Goal: Transaction & Acquisition: Purchase product/service

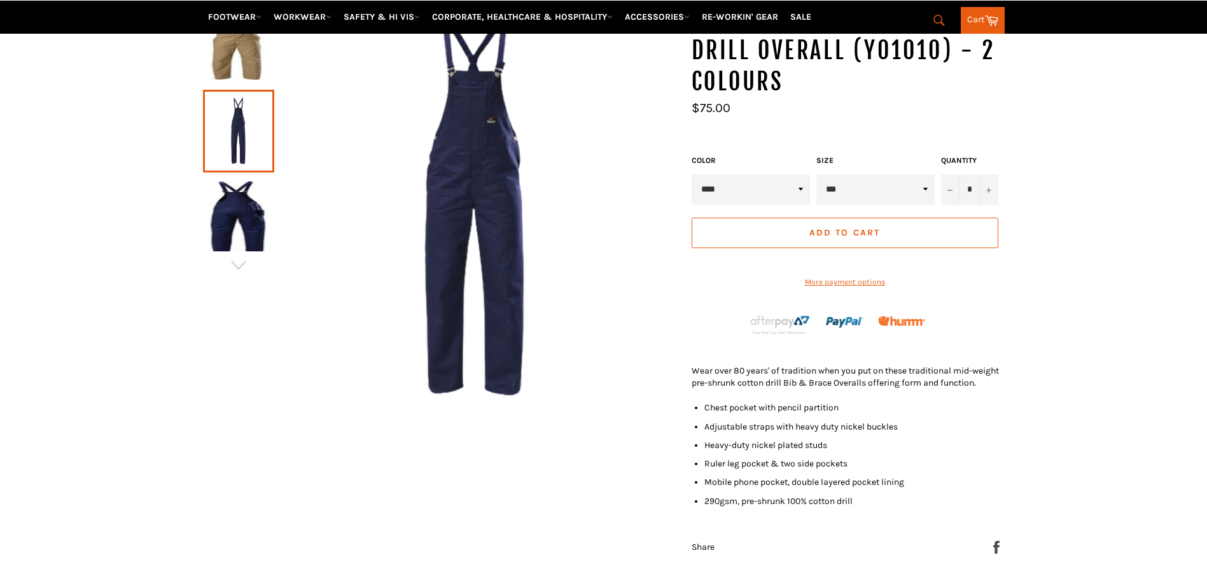
scroll to position [191, 0]
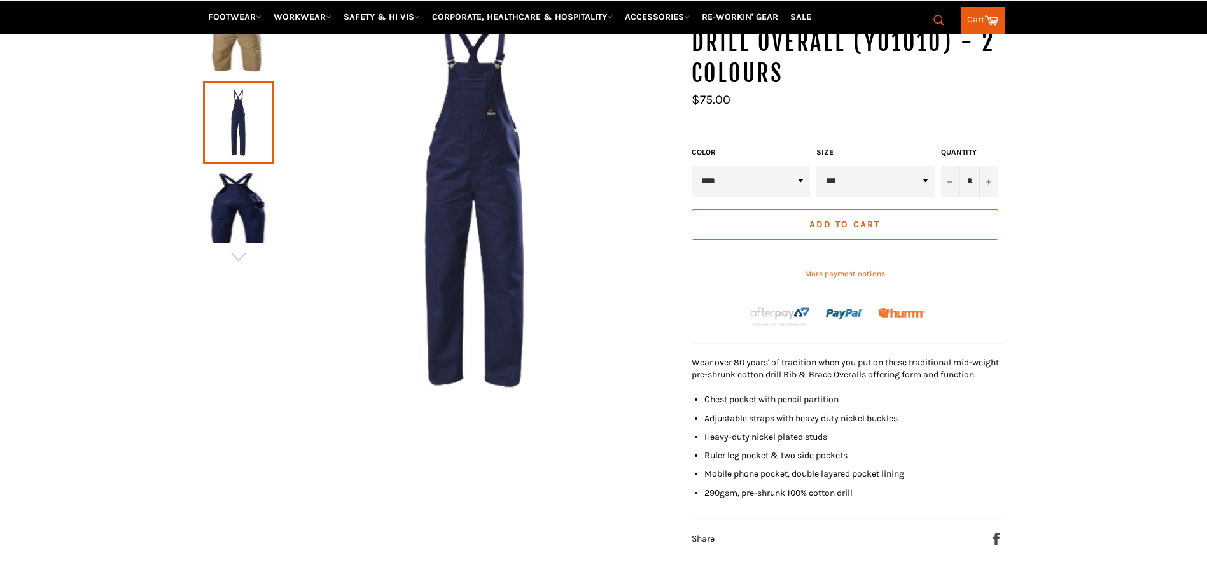
click at [895, 172] on select "*** *** *** *** *** *** *** **** **** **** **** **** *** *** *** **** **** ****…" at bounding box center [875, 181] width 118 height 31
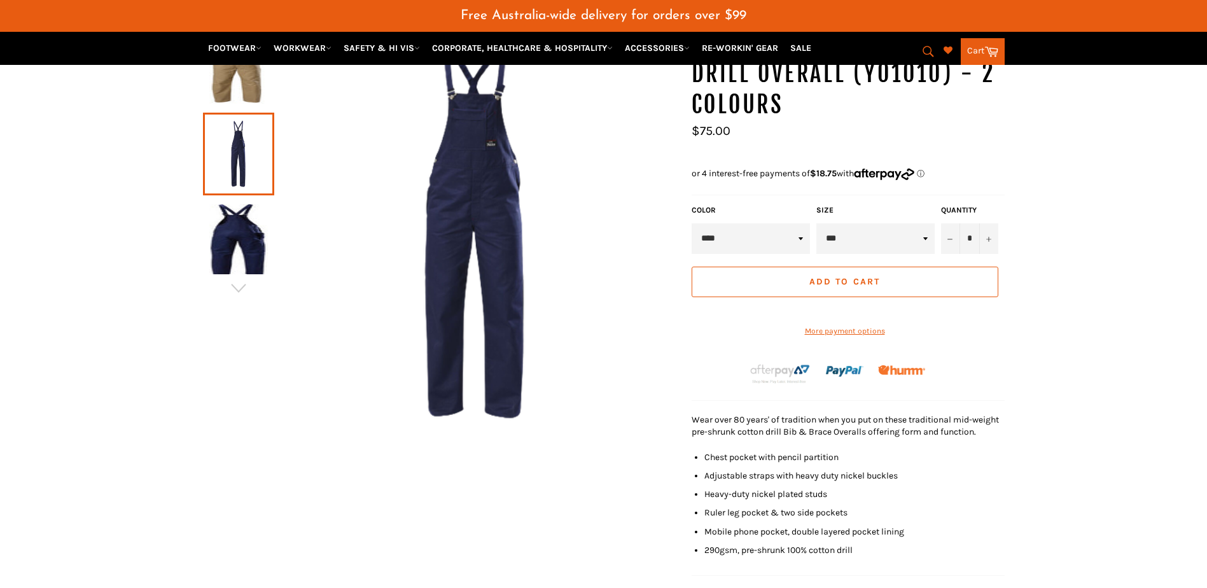
scroll to position [222, 0]
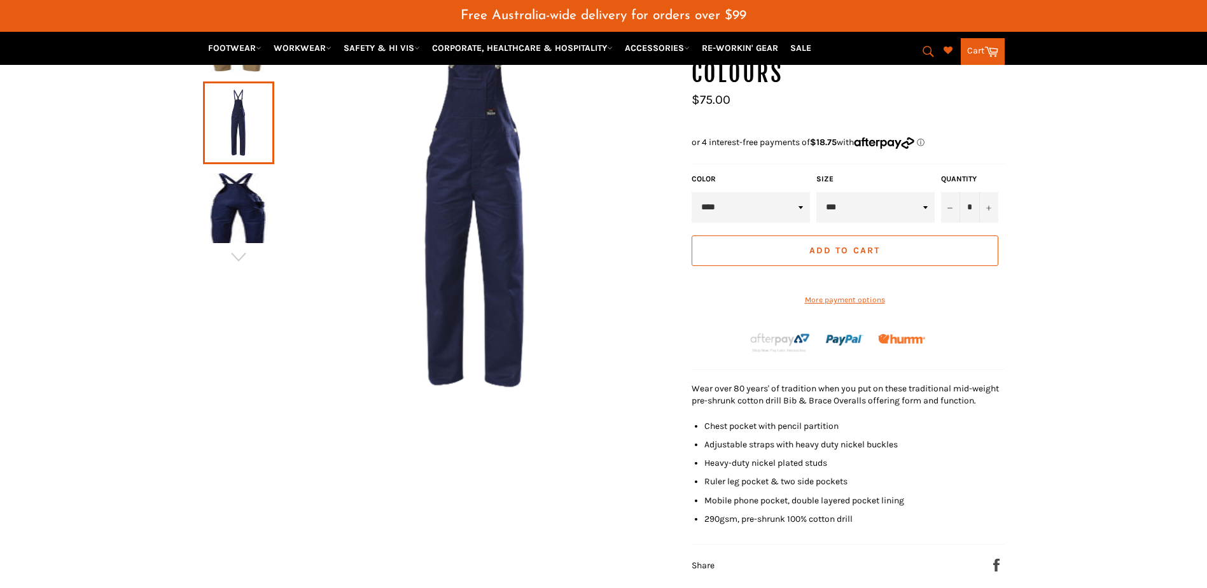
select select "****"
click at [816, 192] on select "*** *** *** *** *** *** *** **** **** **** **** **** *** *** *** **** **** ****…" at bounding box center [875, 207] width 118 height 31
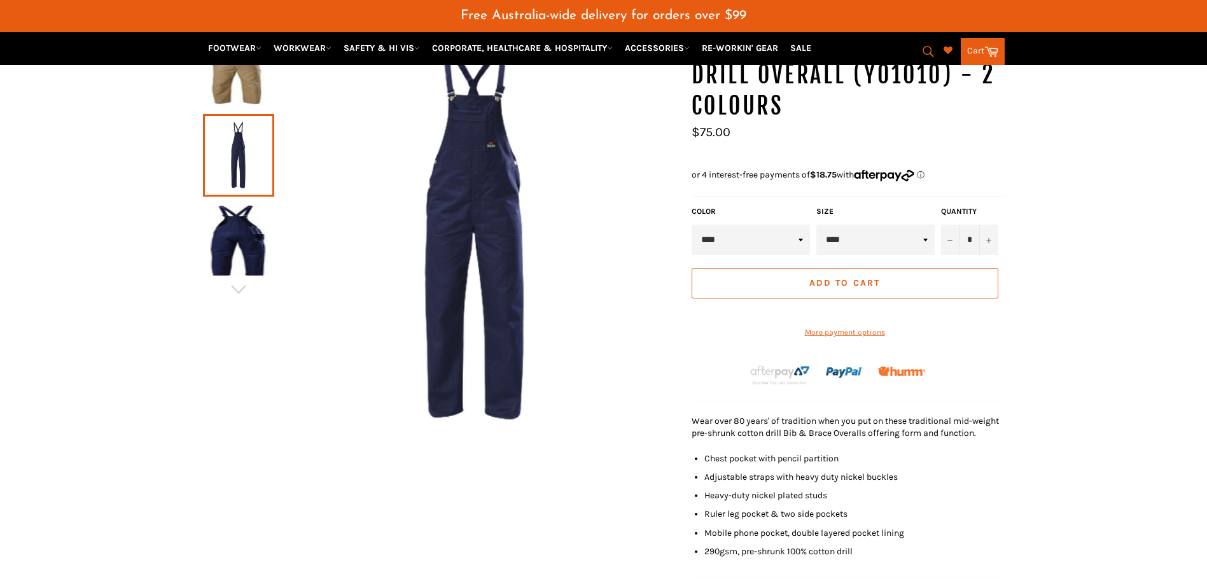
scroll to position [191, 0]
click at [872, 286] on span "Add to Cart" at bounding box center [844, 281] width 71 height 11
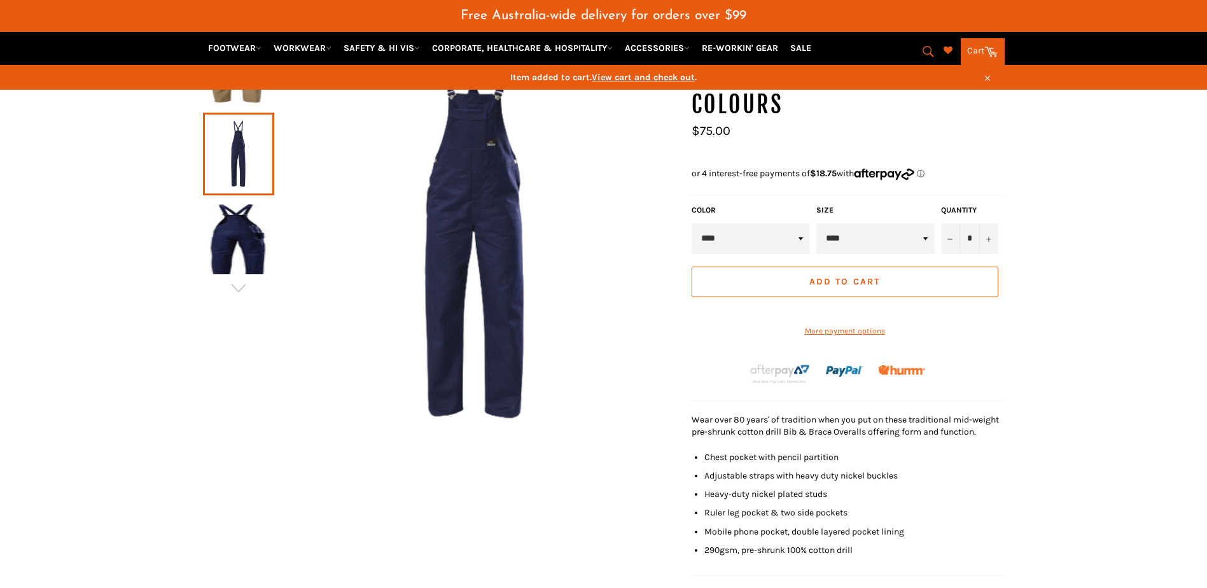
click at [848, 285] on span "Add to Cart" at bounding box center [844, 281] width 71 height 11
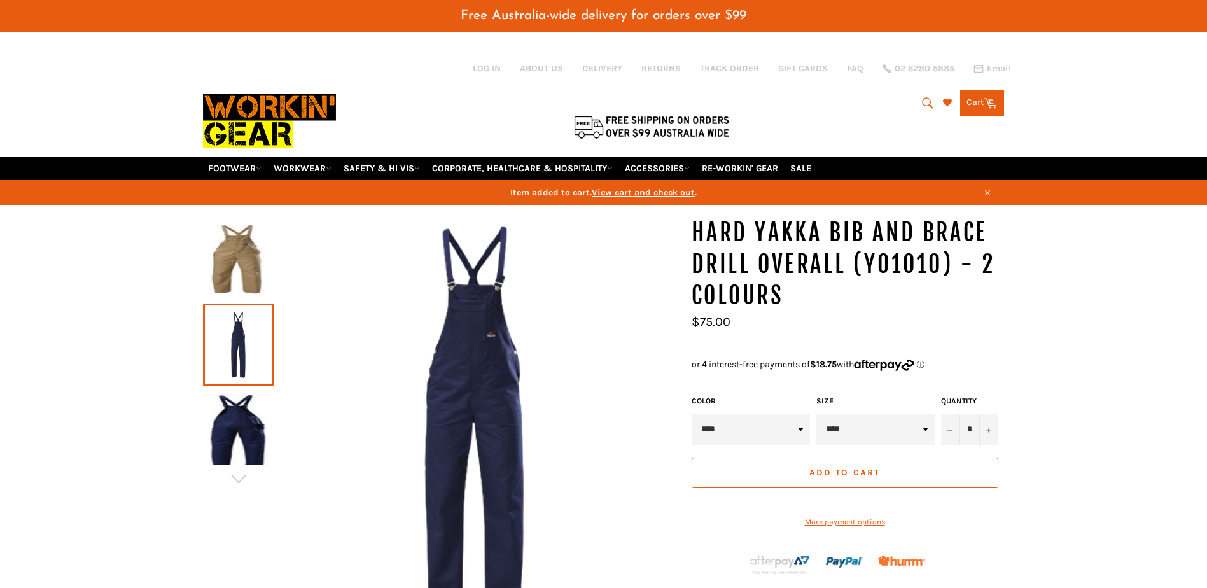
click at [982, 104] on link "Cart Cart 0 items" at bounding box center [982, 103] width 44 height 27
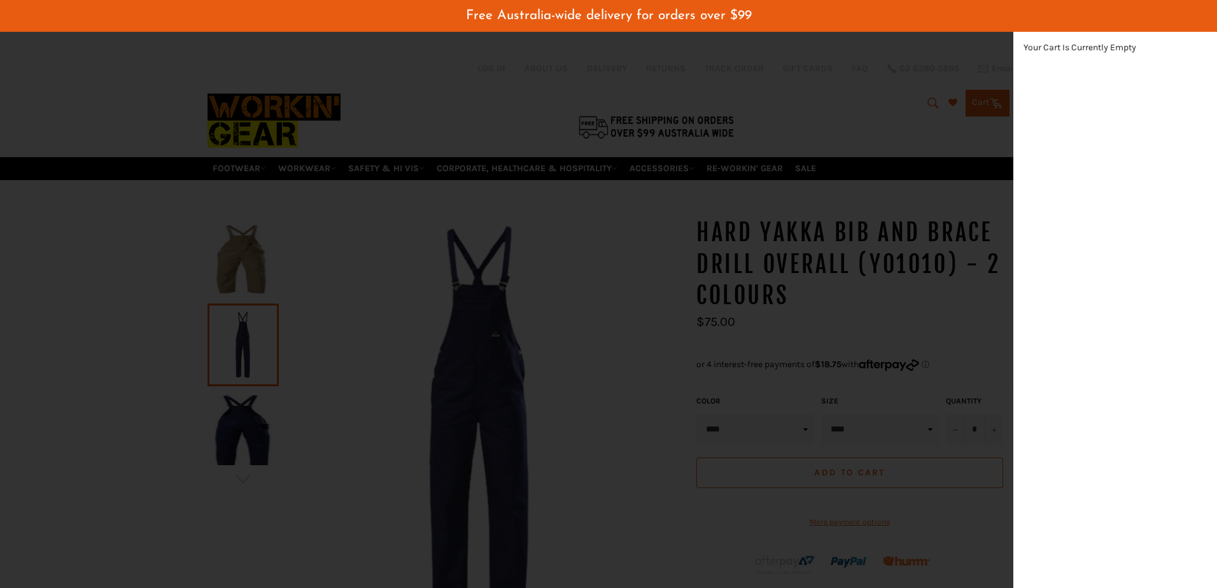
click at [895, 118] on div "modal" at bounding box center [608, 294] width 1217 height 588
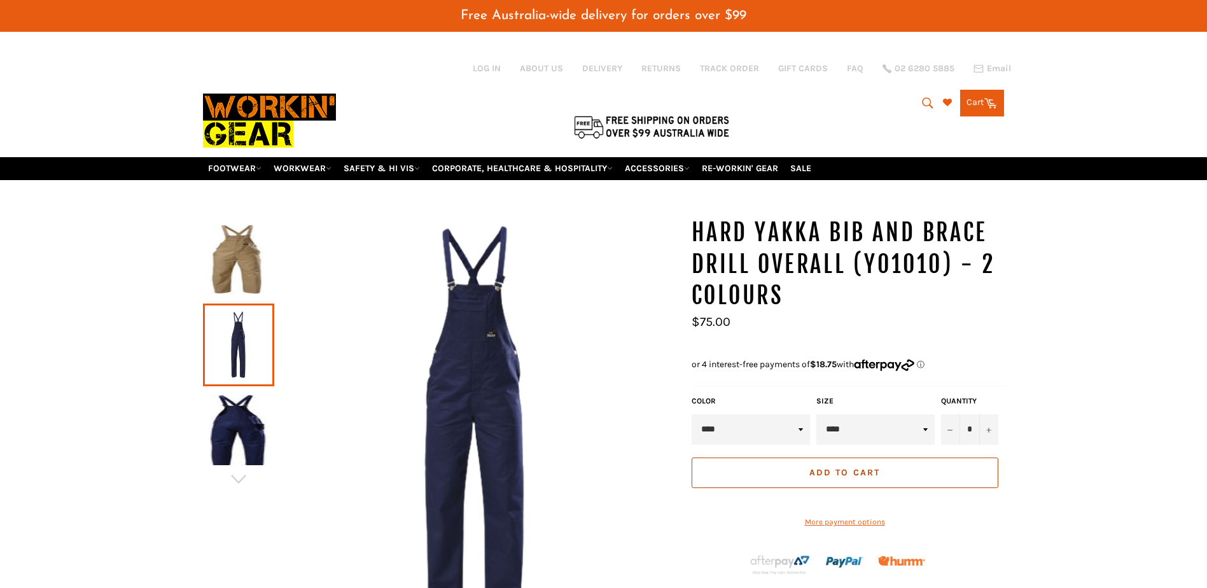
scroll to position [360, 21]
click at [856, 471] on span "Add to Cart" at bounding box center [844, 472] width 71 height 11
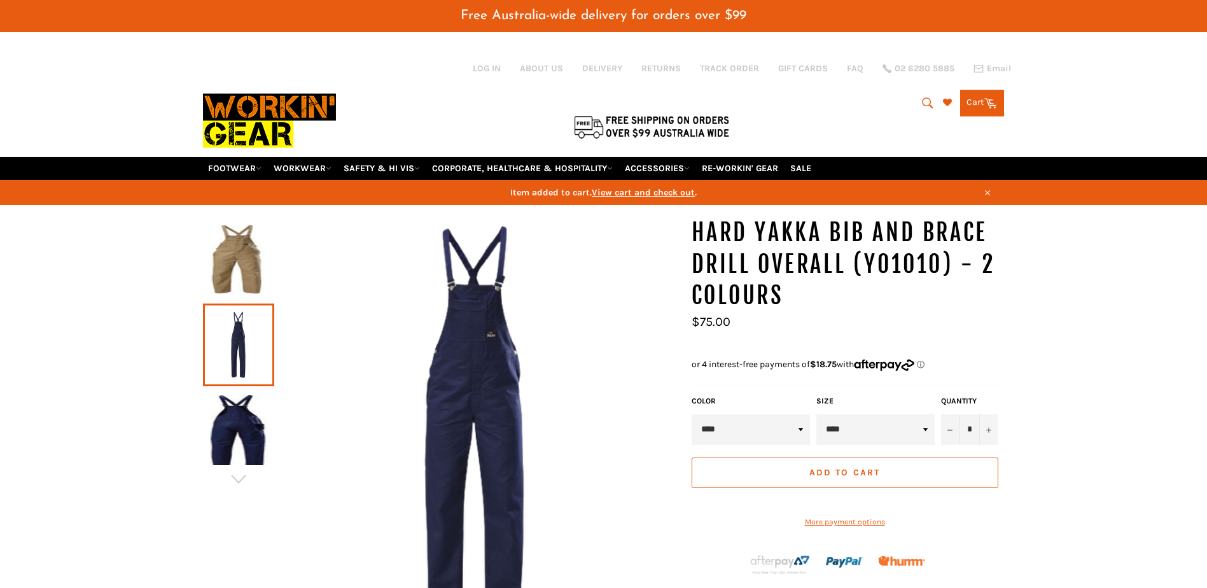
click at [676, 193] on span "View cart and check out" at bounding box center [643, 192] width 103 height 11
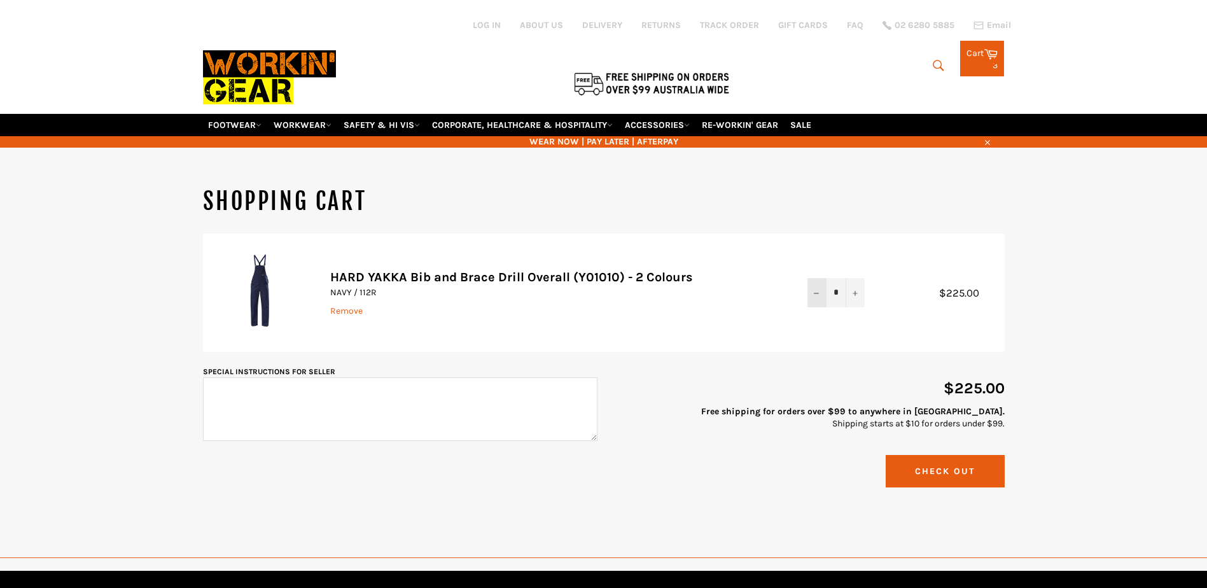
click at [816, 288] on button "−" at bounding box center [816, 292] width 19 height 29
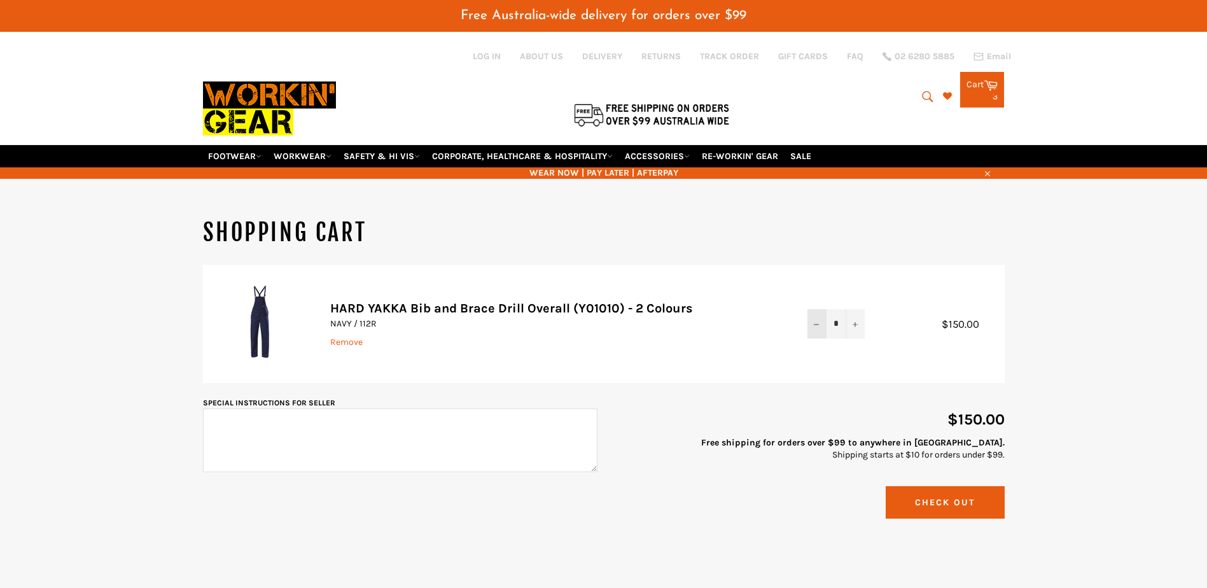
click at [819, 309] on button "−" at bounding box center [816, 323] width 19 height 29
click at [950, 499] on button "Check Out" at bounding box center [945, 502] width 119 height 32
